Goal: Check status: Check status

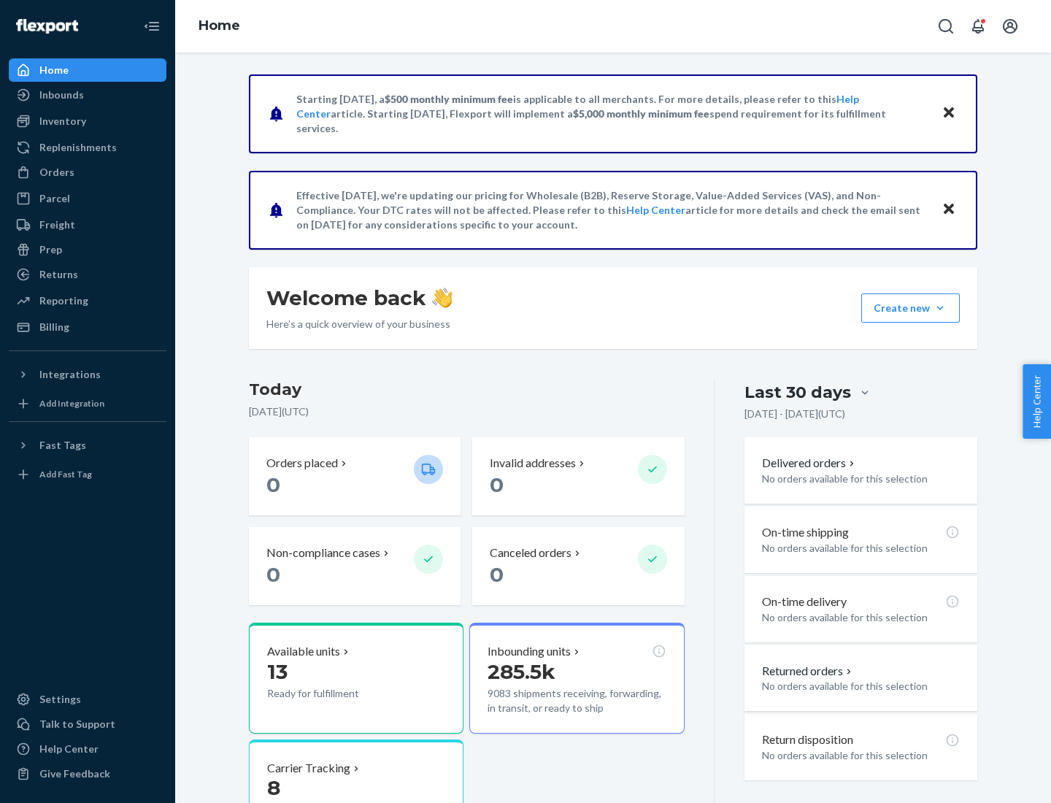
click at [940, 308] on button "Create new Create new inbound Create new order Create new product" at bounding box center [911, 308] width 99 height 29
click at [61, 95] on div "Inbounds" at bounding box center [61, 95] width 45 height 15
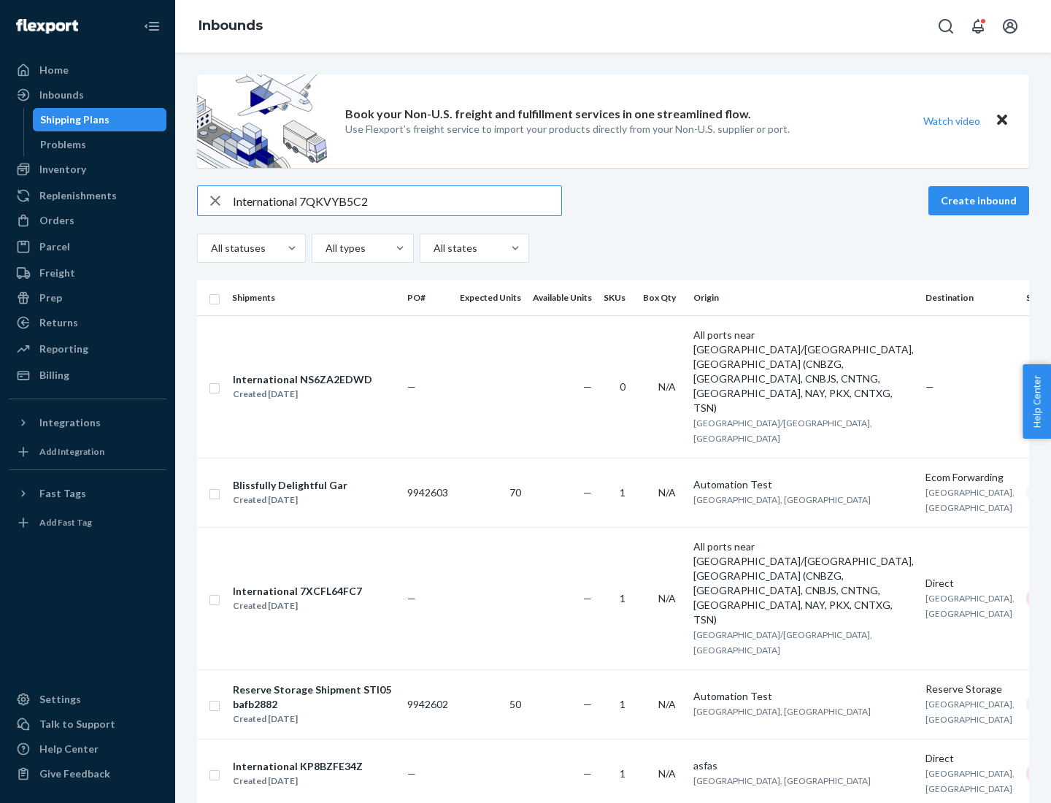
type input "International 7QKVYB5C29"
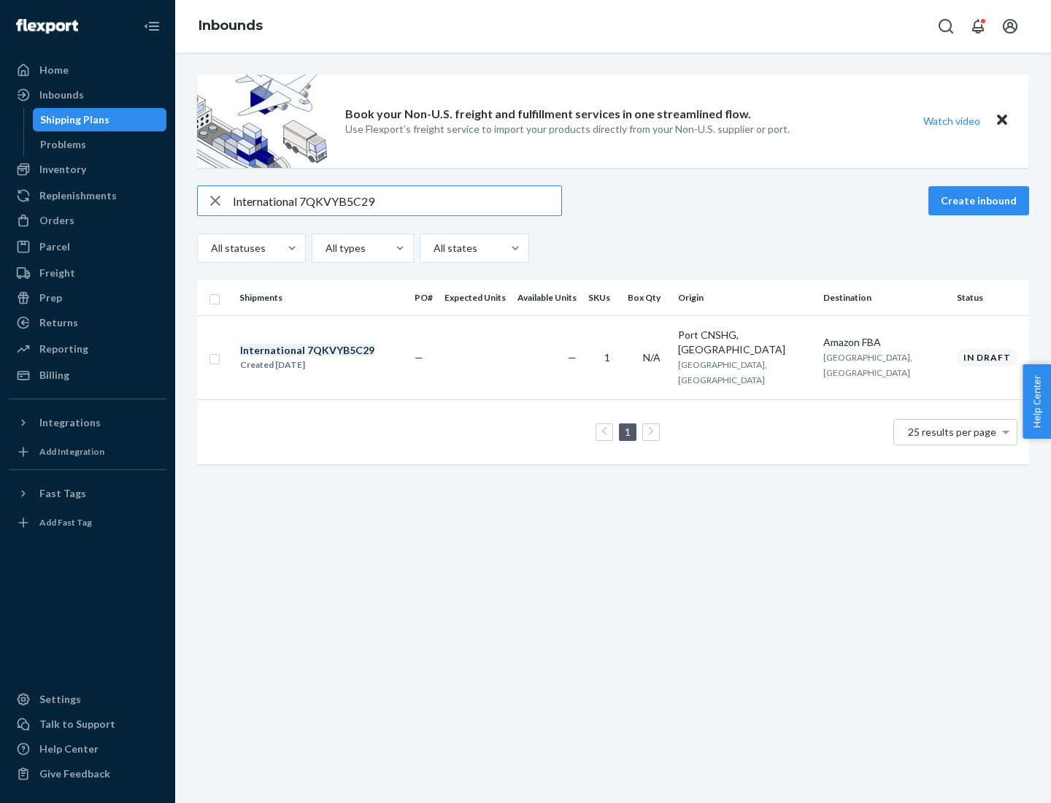
click at [332, 358] on div "Created [DATE]" at bounding box center [307, 365] width 134 height 15
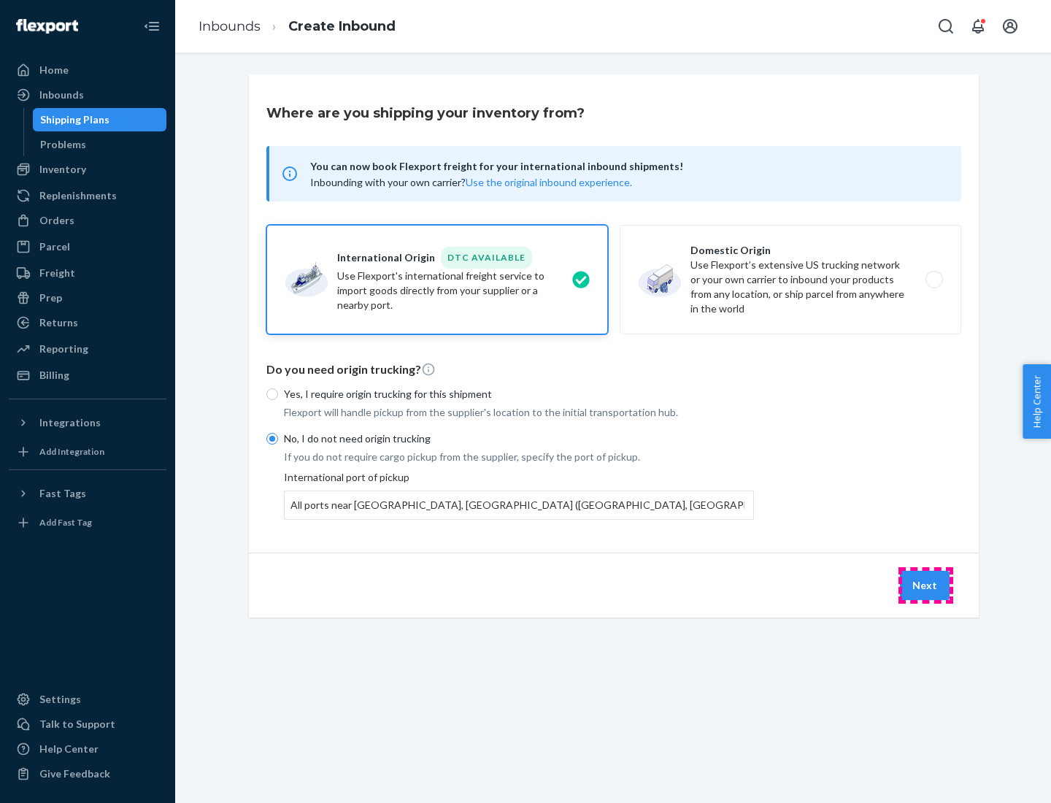
click at [926, 585] on button "Next" at bounding box center [925, 585] width 50 height 29
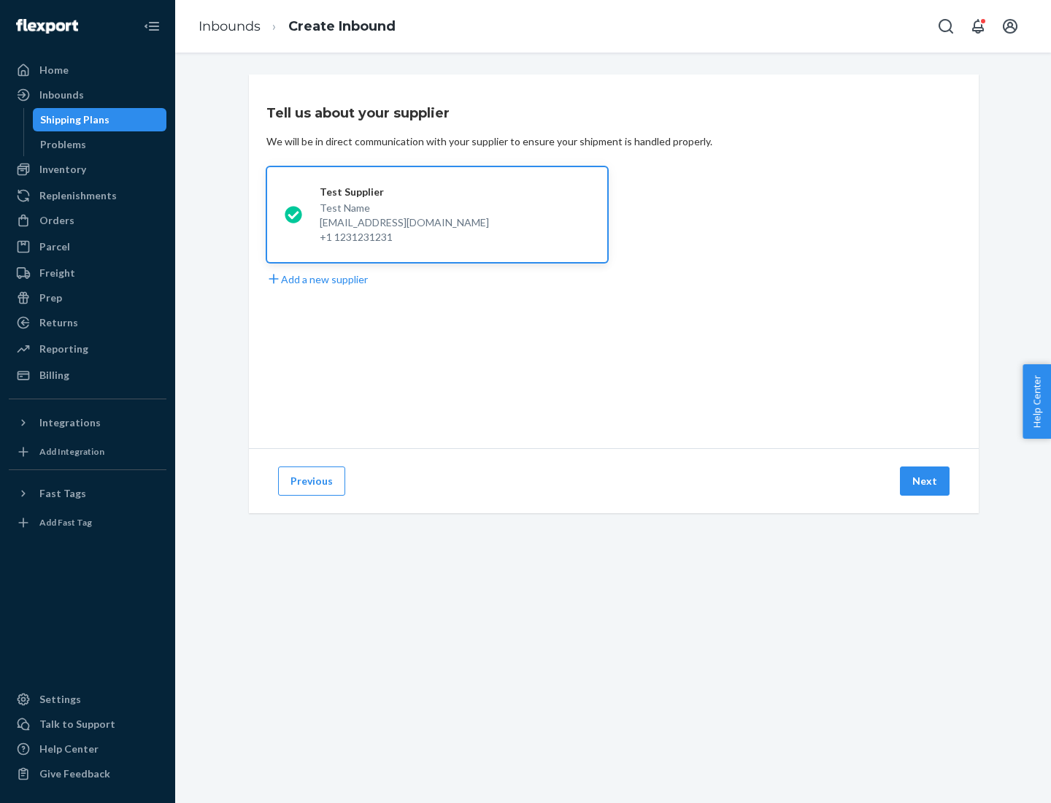
click at [926, 481] on button "Next" at bounding box center [925, 481] width 50 height 29
